Goal: Check status: Check status

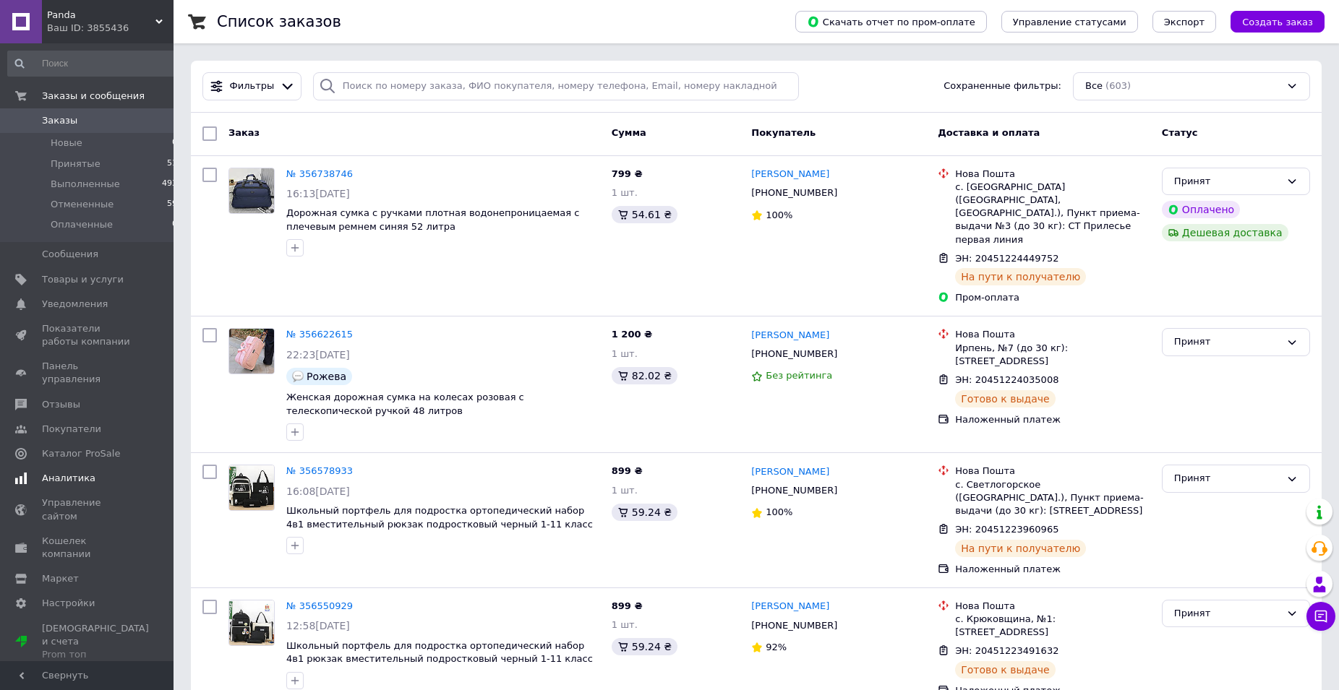
click at [67, 472] on span "Аналитика" at bounding box center [68, 478] width 53 height 13
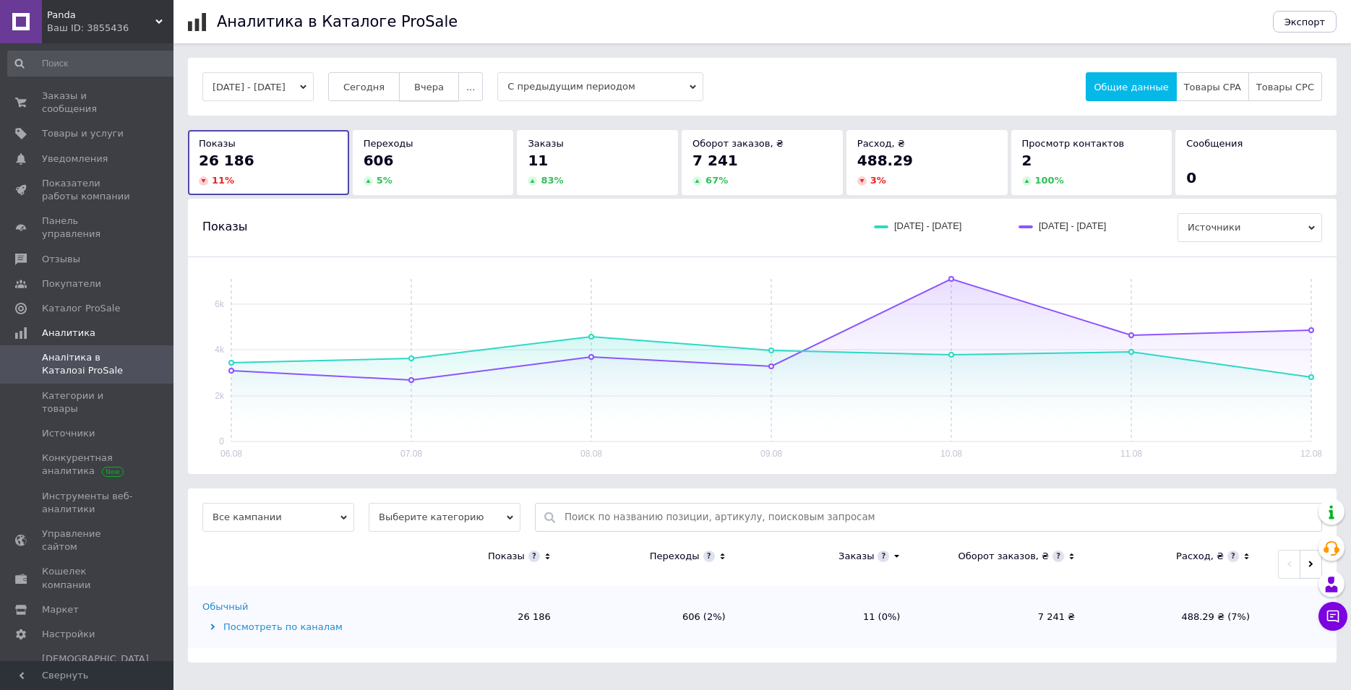
click at [444, 87] on span "Вчера" at bounding box center [429, 87] width 30 height 11
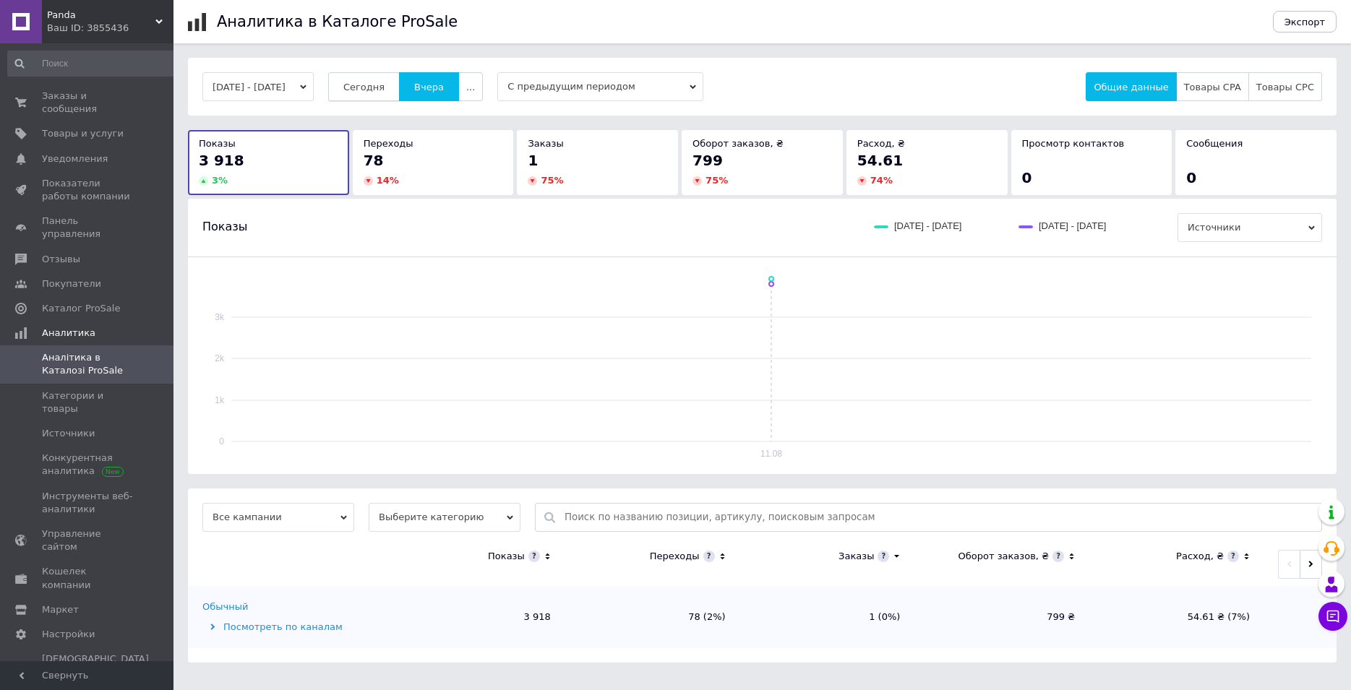
click at [384, 88] on span "Сегодня" at bounding box center [363, 87] width 41 height 11
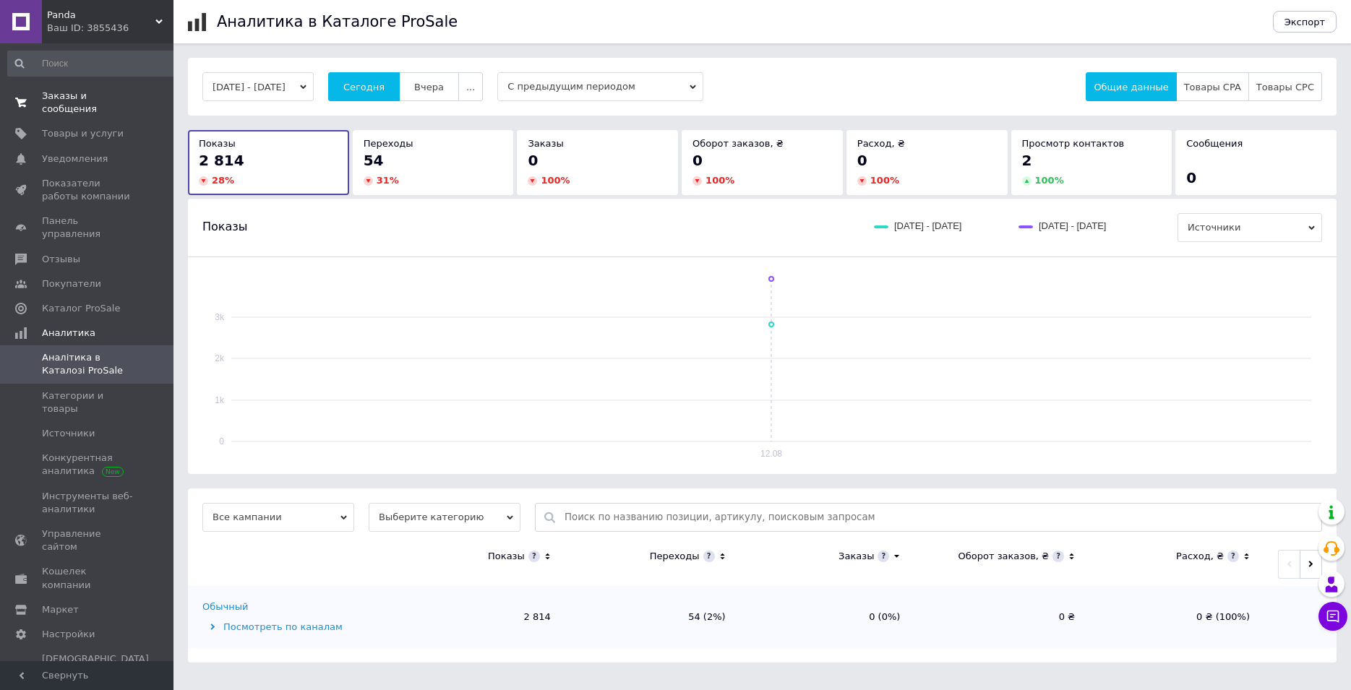
click at [97, 91] on span "Заказы и сообщения" at bounding box center [88, 103] width 92 height 26
